Goal: Navigation & Orientation: Go to known website

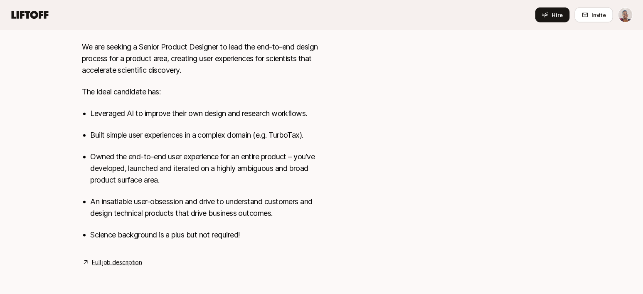
scroll to position [286, 0]
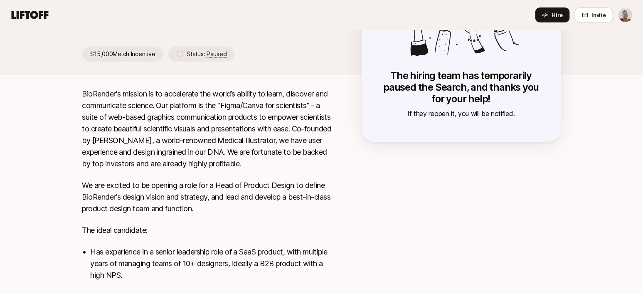
scroll to position [63, 0]
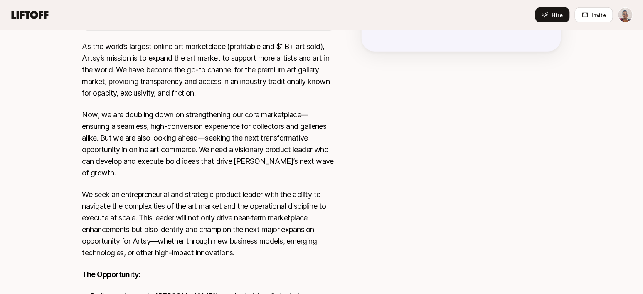
scroll to position [171, 0]
